Goal: Information Seeking & Learning: Learn about a topic

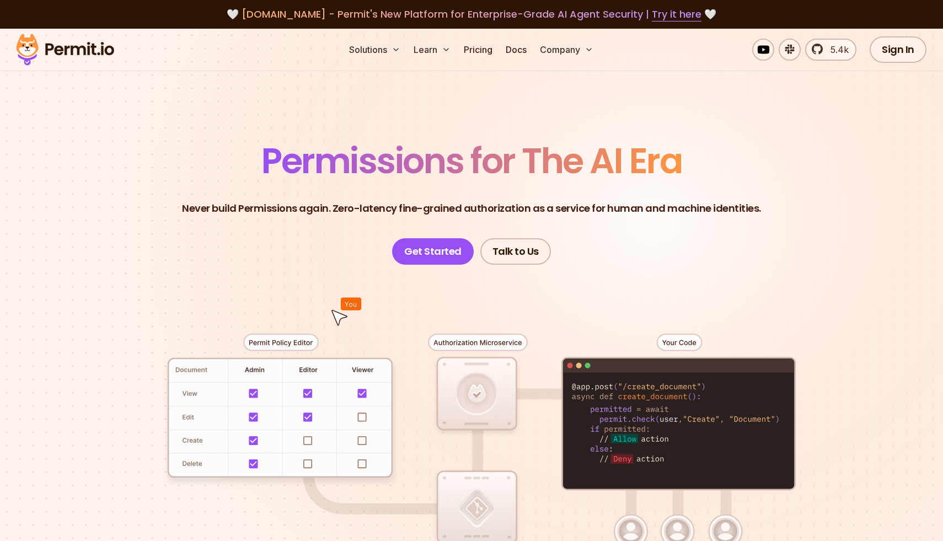
click at [528, 162] on span "Permissions for The AI Era" at bounding box center [471, 160] width 420 height 49
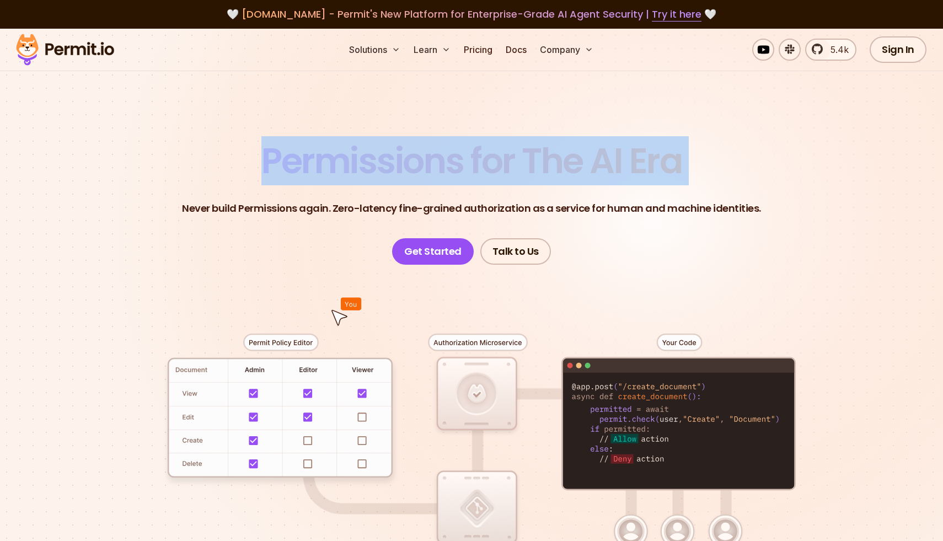
click at [660, 221] on header "Permissions for The AI Era Never build Permissions again. Zero-latency fine-gra…" at bounding box center [472, 203] width 772 height 121
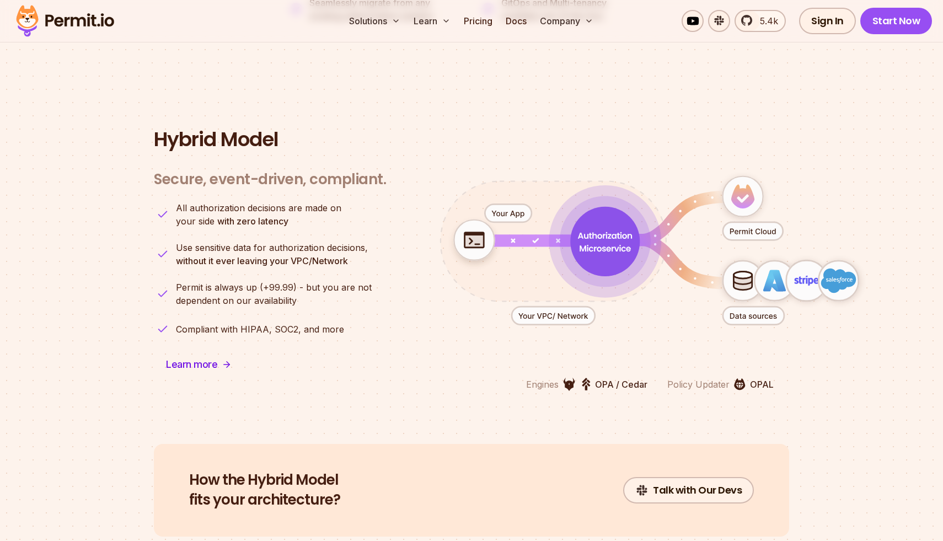
scroll to position [2663, 0]
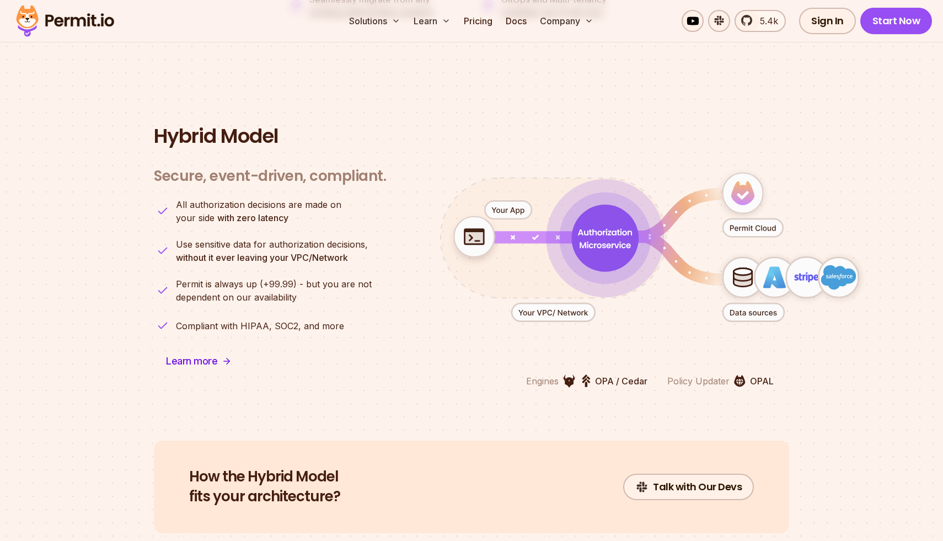
click at [275, 167] on h3 "Secure, event-driven, compliant." at bounding box center [270, 176] width 232 height 18
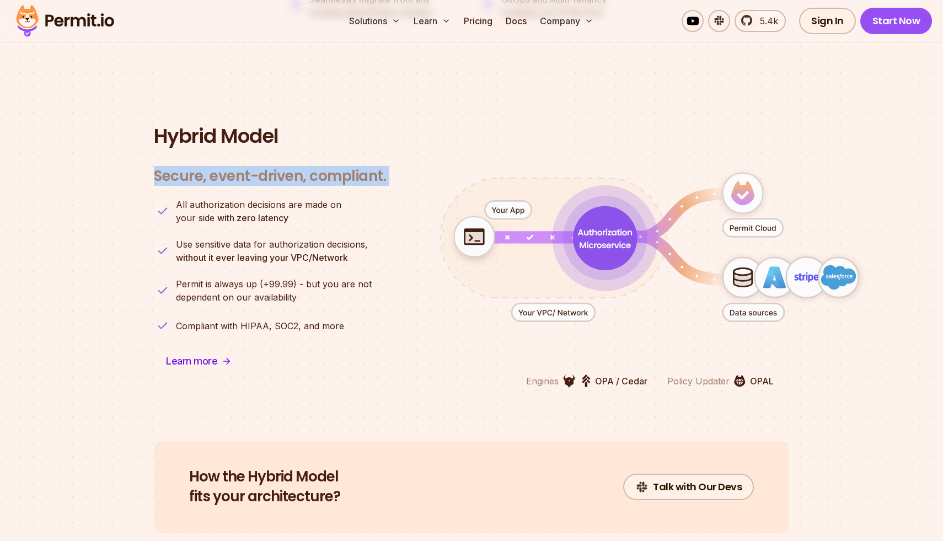
click at [364, 253] on ul "All authorization decisions are made on your side with zero latency Use sensiti…" at bounding box center [270, 266] width 232 height 137
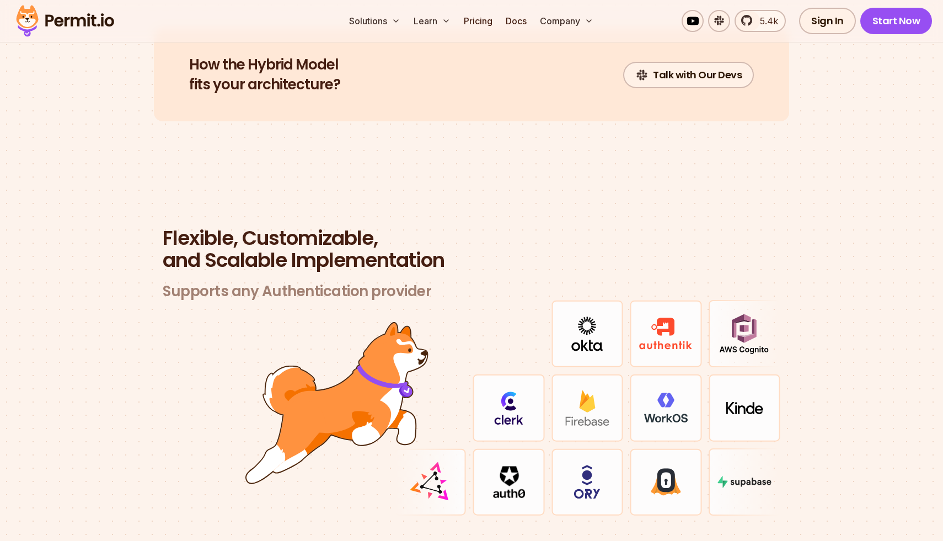
scroll to position [3111, 0]
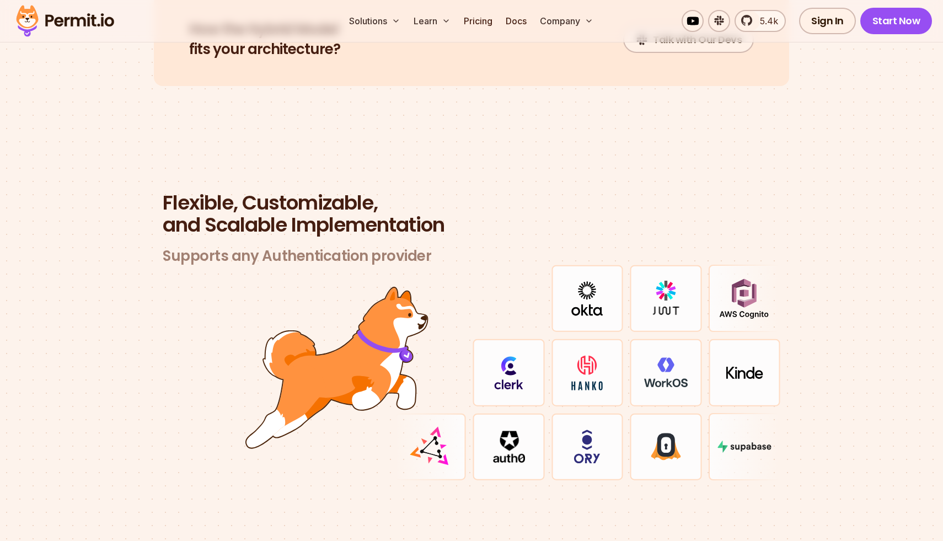
click at [272, 247] on h3 "Supports any Authentication provider" at bounding box center [472, 256] width 618 height 18
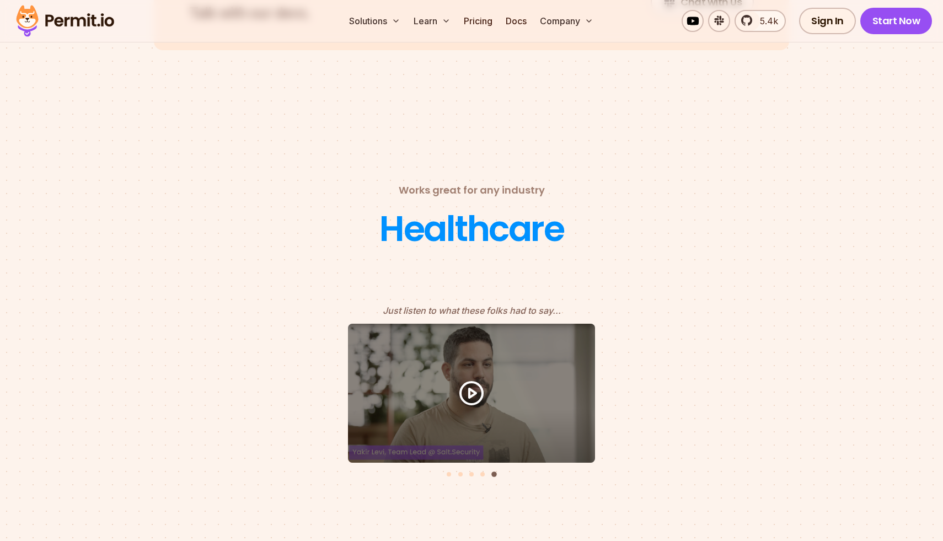
scroll to position [4691, 0]
